Goal: Information Seeking & Learning: Learn about a topic

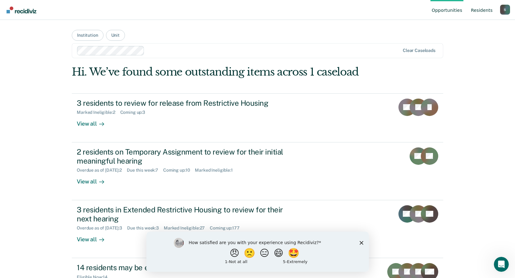
click at [482, 10] on link "Resident s" at bounding box center [481, 10] width 24 height 20
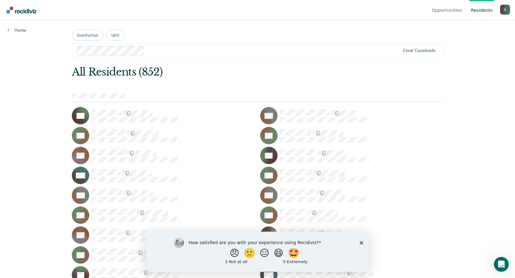
drag, startPoint x: 362, startPoint y: 242, endPoint x: 353, endPoint y: 231, distance: 14.2
click at [362, 242] on icon "Close survey" at bounding box center [361, 242] width 4 height 4
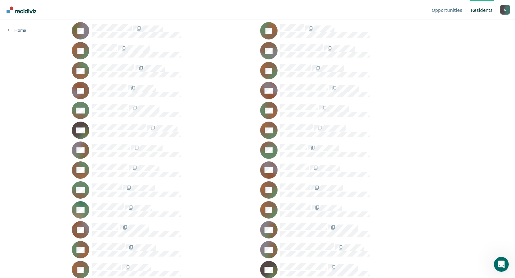
scroll to position [4044, 0]
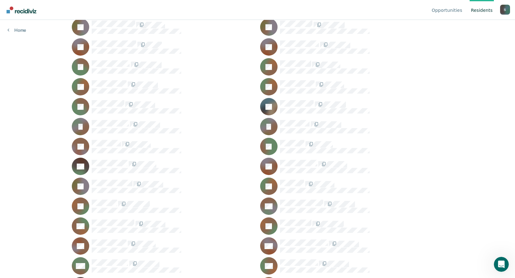
click at [105, 80] on div "AJ" at bounding box center [163, 86] width 183 height 17
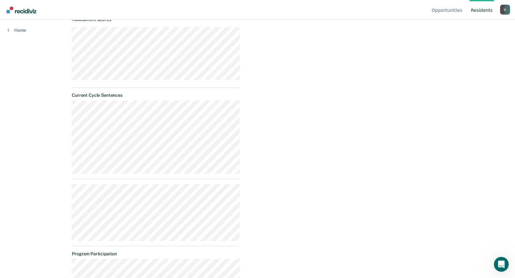
scroll to position [249, 0]
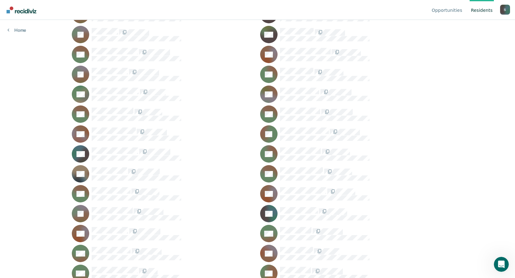
scroll to position [6529, 0]
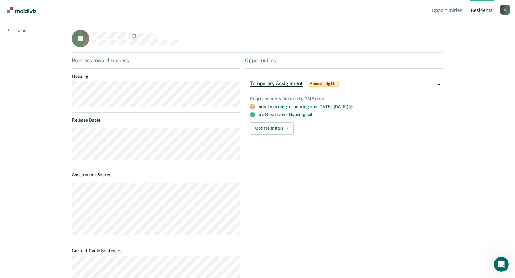
scroll to position [122, 0]
